Goal: Task Accomplishment & Management: Use online tool/utility

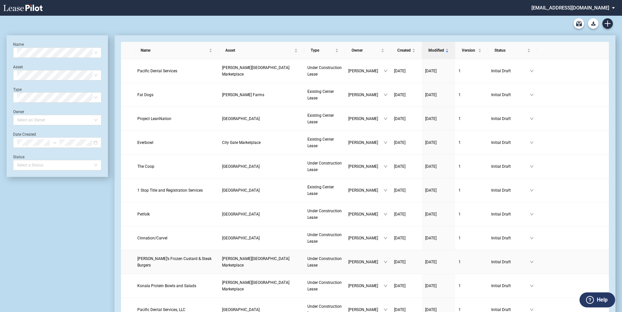
scroll to position [98, 0]
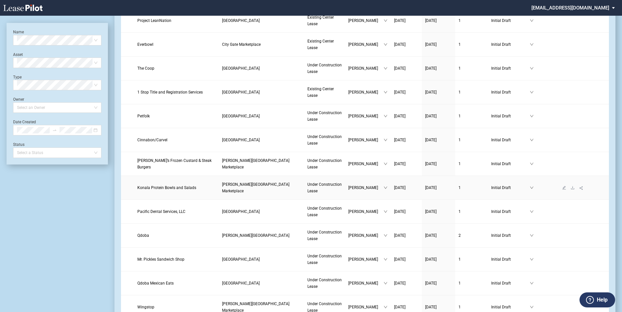
click at [177, 187] on span "Konala Protein Bowls and Salads" at bounding box center [166, 188] width 59 height 5
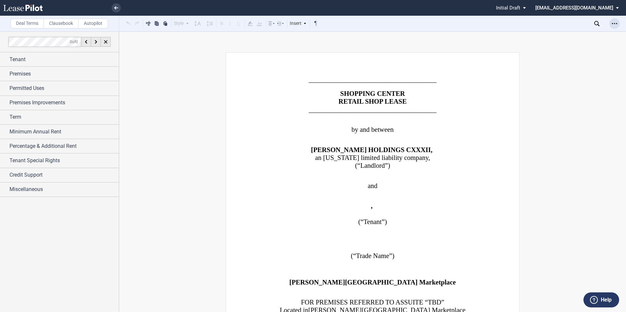
click at [614, 23] on icon "Open Lease options menu" at bounding box center [614, 23] width 5 height 5
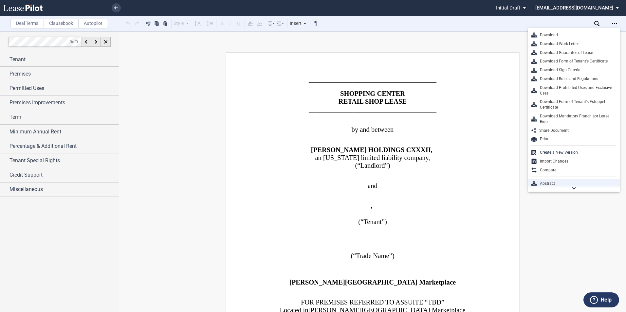
click at [556, 183] on div "Abstract" at bounding box center [576, 184] width 80 height 6
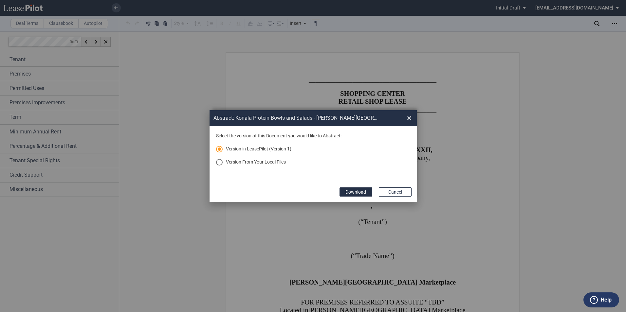
click at [259, 162] on md-radio-button "Version From Your Local Files" at bounding box center [303, 162] width 174 height 7
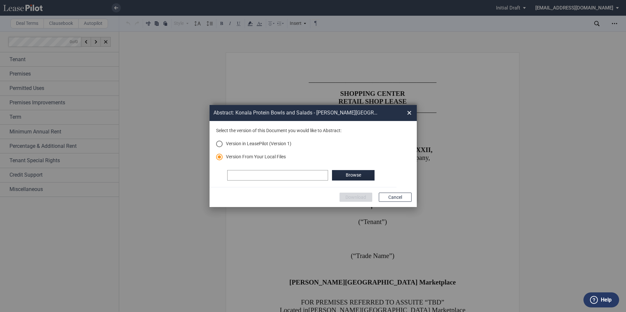
click at [227, 163] on md-radio-group "Version in LeasePilot (Version 1) Version From Your Local Files" at bounding box center [303, 152] width 174 height 23
click at [355, 177] on label "Browse" at bounding box center [353, 175] width 43 height 10
click at [353, 198] on button "Download" at bounding box center [355, 197] width 33 height 9
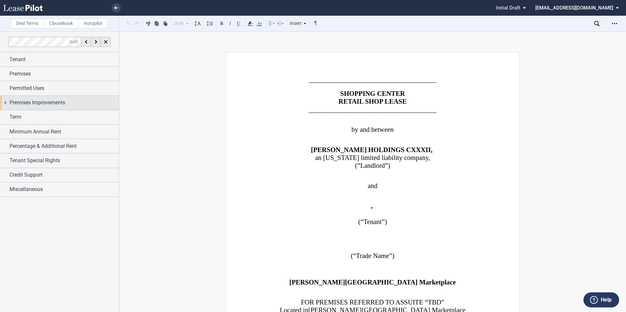
drag, startPoint x: 190, startPoint y: 117, endPoint x: 12, endPoint y: 99, distance: 178.7
